Goal: Find specific page/section: Find specific page/section

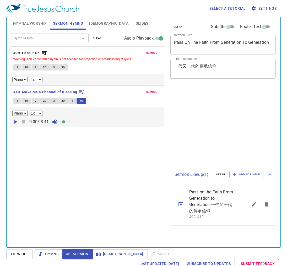
select select "1"
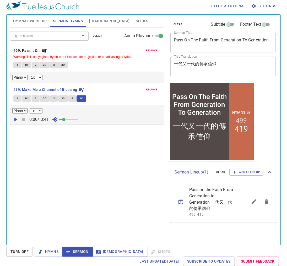
scroll to position [2, 0]
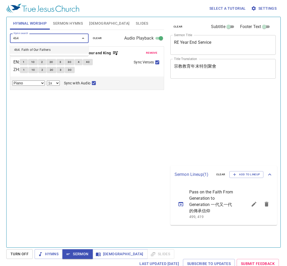
select select "1"
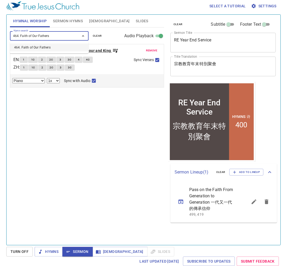
type input "464. Faith of Our Fathers"
click at [61, 46] on div "remove 240. Singing for Jesus, Our Saviour and King EN : 1 1C 2 2C 3 3C 4 4C ZH…" at bounding box center [87, 65] width 154 height 43
select select "1"
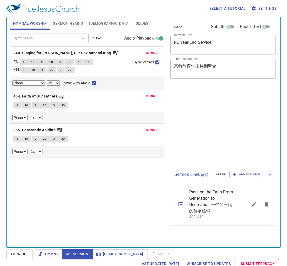
select select "1"
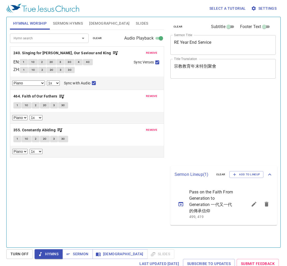
select select "1"
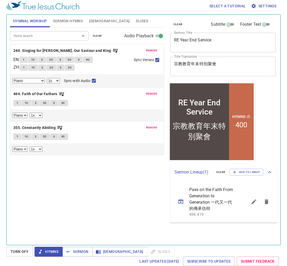
scroll to position [2, 0]
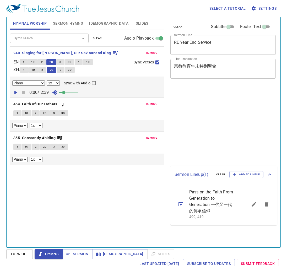
select select "1"
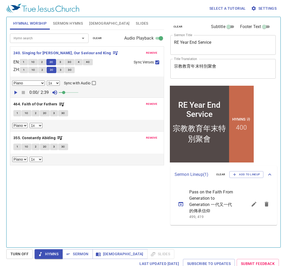
click at [140, 10] on div "Select a tutorial Settings" at bounding box center [142, 8] width 273 height 17
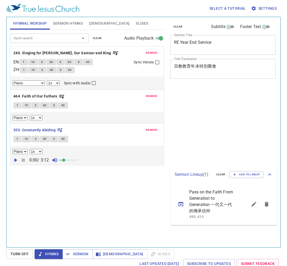
select select "1"
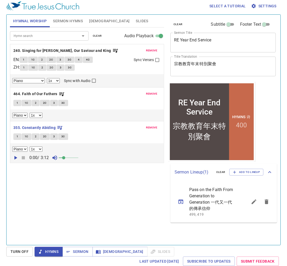
scroll to position [2, 0]
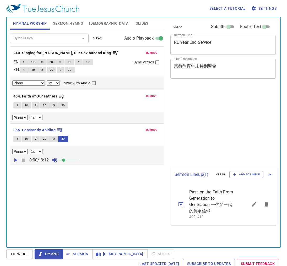
select select "1"
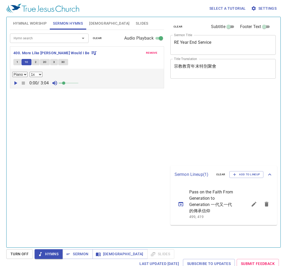
select select "1"
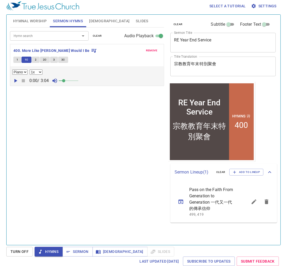
scroll to position [2, 0]
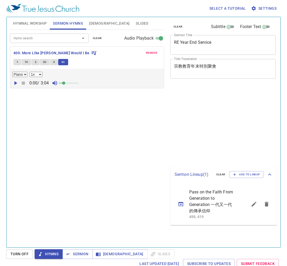
select select "1"
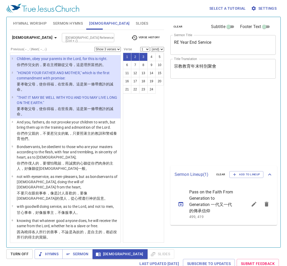
select select "3"
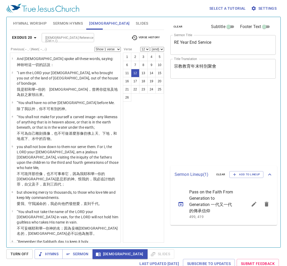
select select "12"
